Goal: Navigation & Orientation: Find specific page/section

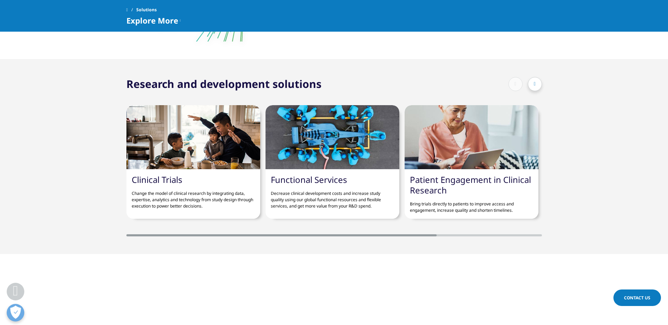
scroll to position [35, 0]
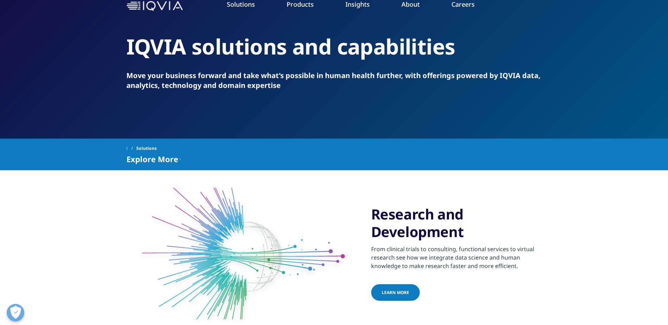
click at [463, 5] on link "Careers" at bounding box center [462, 4] width 23 height 8
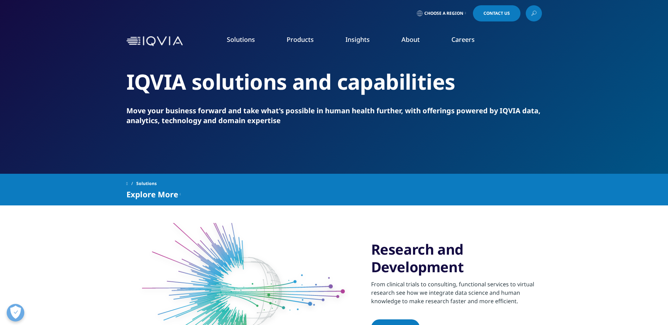
click at [458, 13] on span "Choose a Region" at bounding box center [443, 14] width 39 height 6
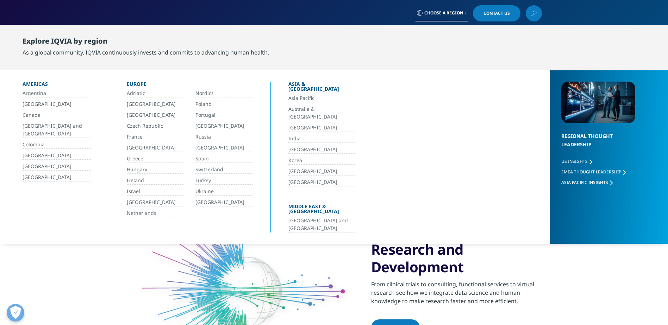
click at [152, 212] on link "Netherlands" at bounding box center [155, 214] width 57 height 8
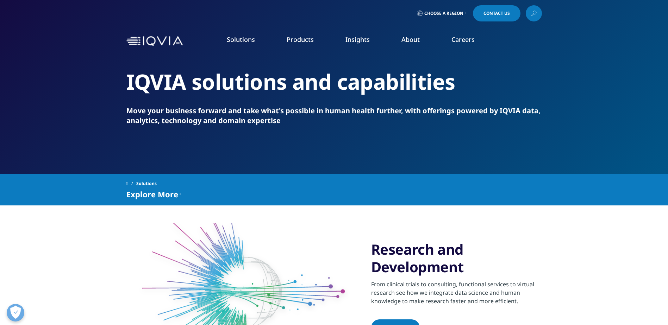
click at [199, 129] on link "Interns" at bounding box center [253, 128] width 141 height 8
